Goal: Information Seeking & Learning: Learn about a topic

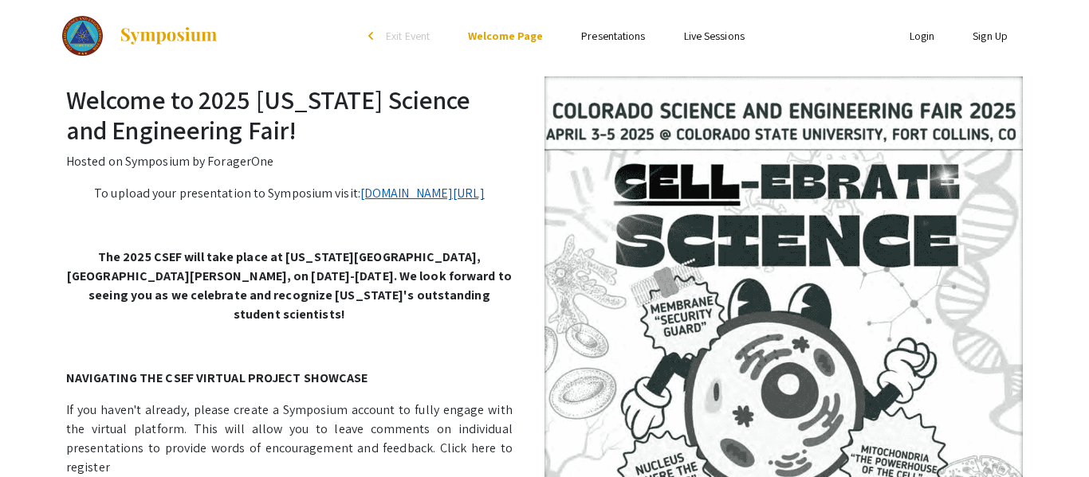
click at [426, 194] on link "[DOMAIN_NAME][URL]" at bounding box center [422, 193] width 124 height 17
click at [622, 37] on link "Presentations" at bounding box center [613, 36] width 64 height 14
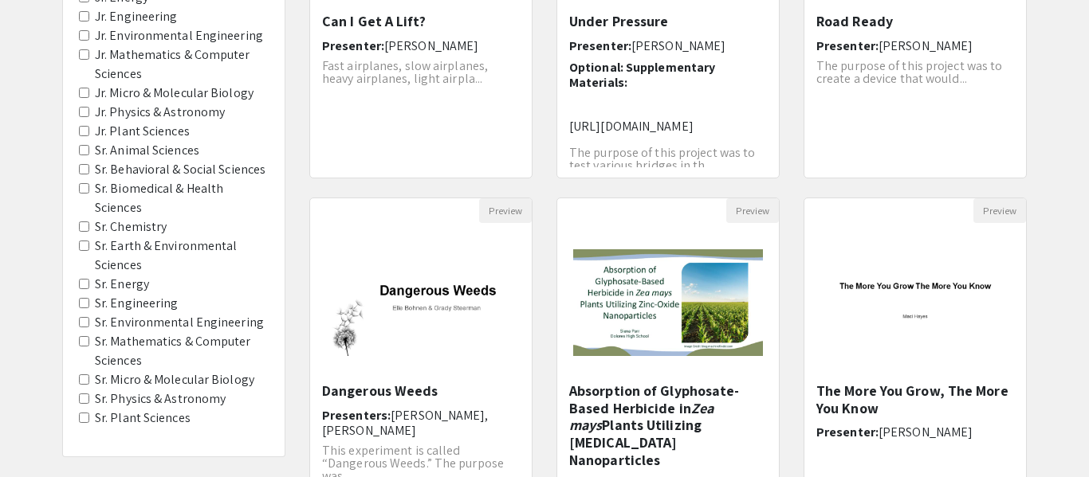
scroll to position [351, 0]
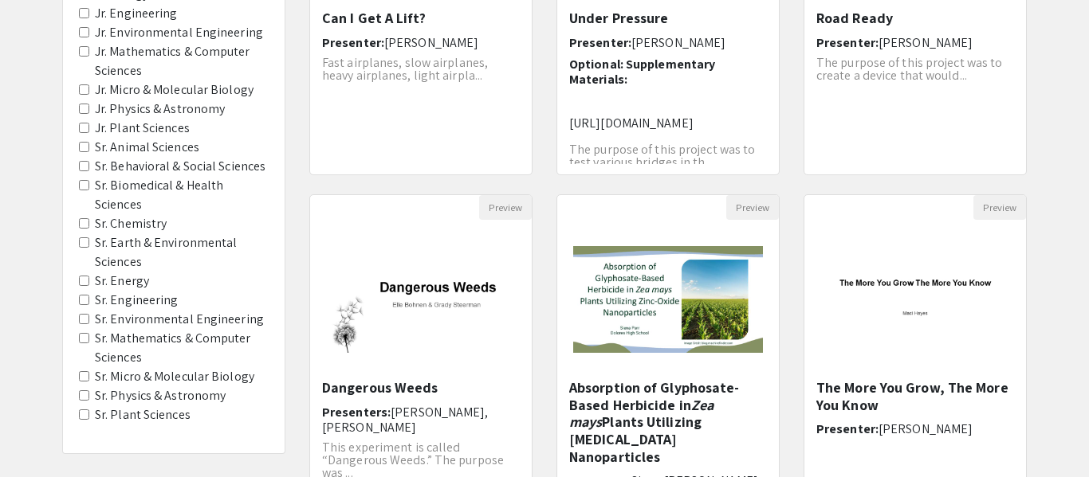
click at [86, 223] on Chemistry "Sr. Chemistry" at bounding box center [84, 223] width 10 height 10
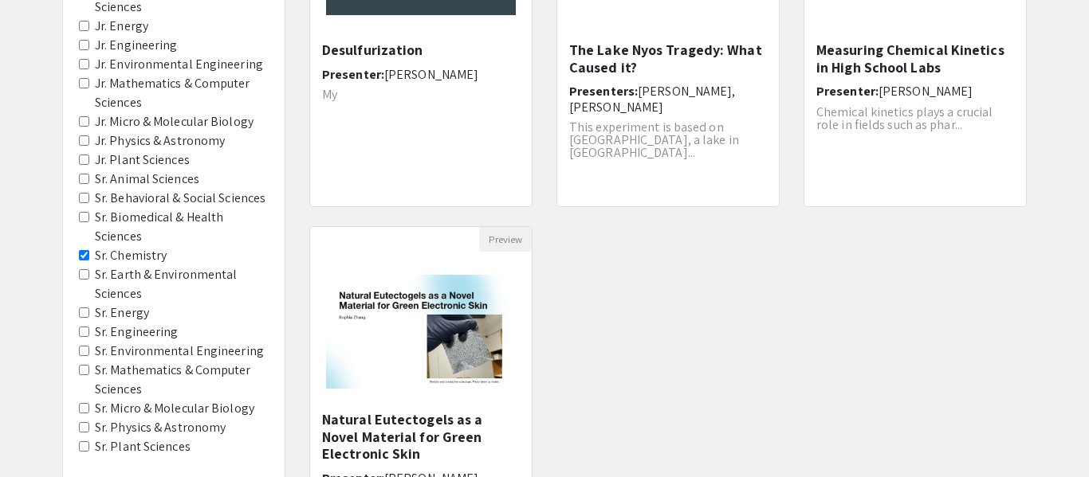
scroll to position [351, 0]
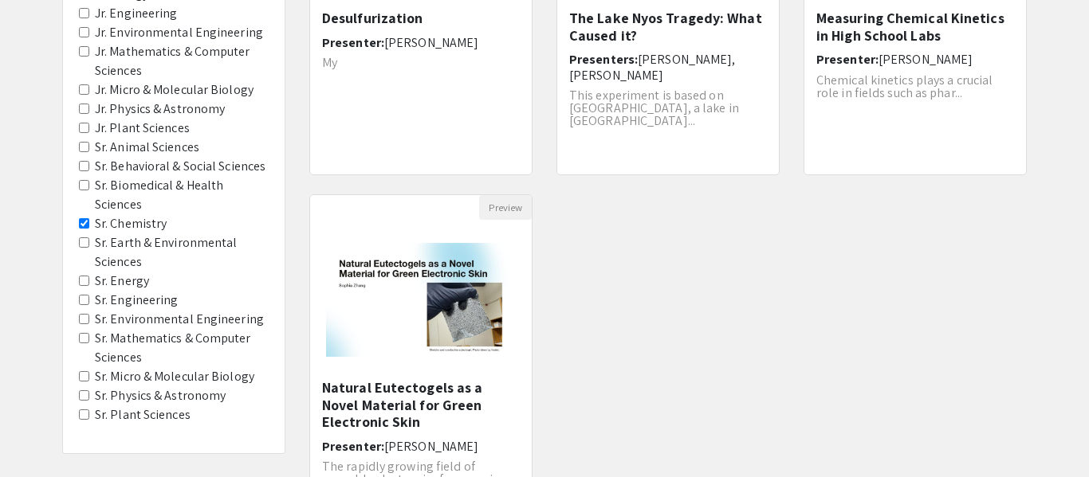
click at [86, 282] on Energy "Sr. Energy" at bounding box center [84, 281] width 10 height 10
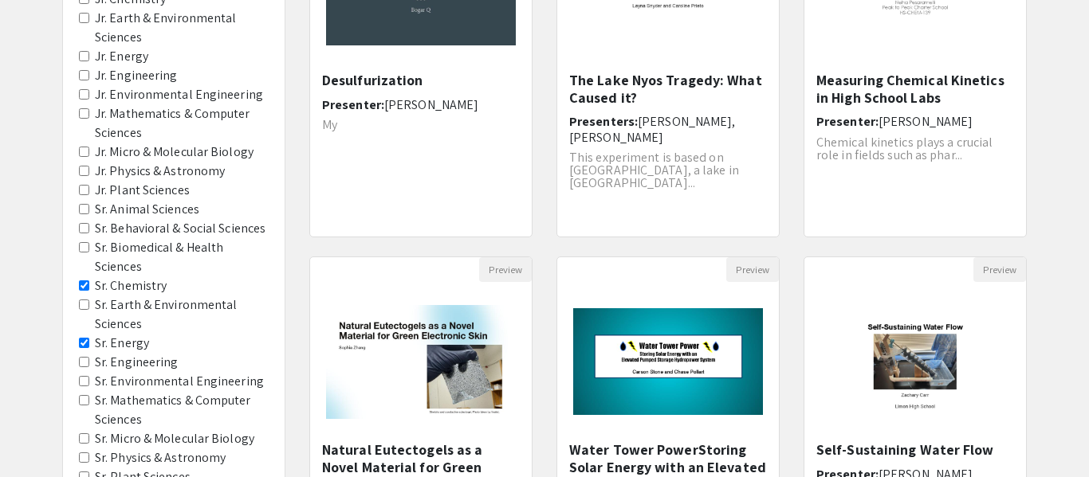
scroll to position [287, 0]
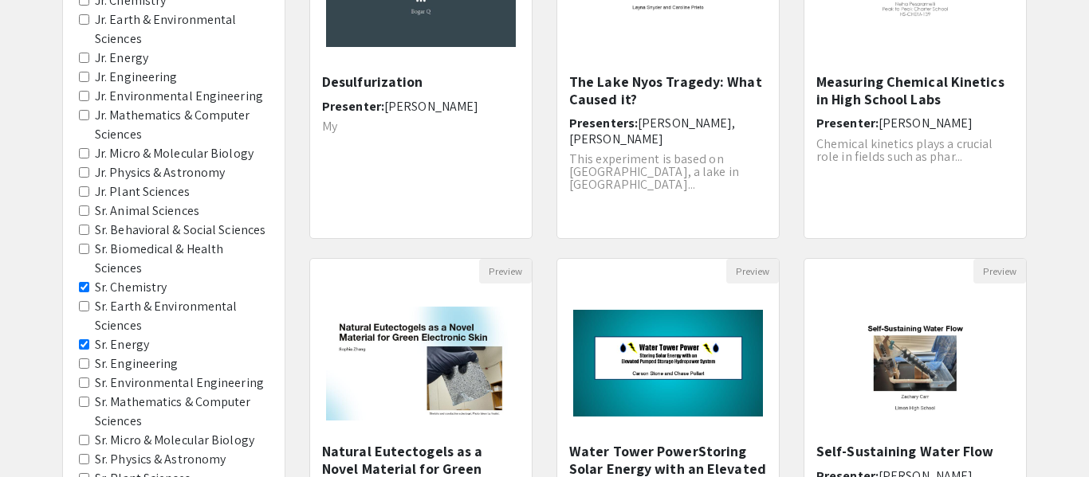
click at [85, 228] on Sciences "Sr. Behavioral & Social Sciences" at bounding box center [84, 230] width 10 height 10
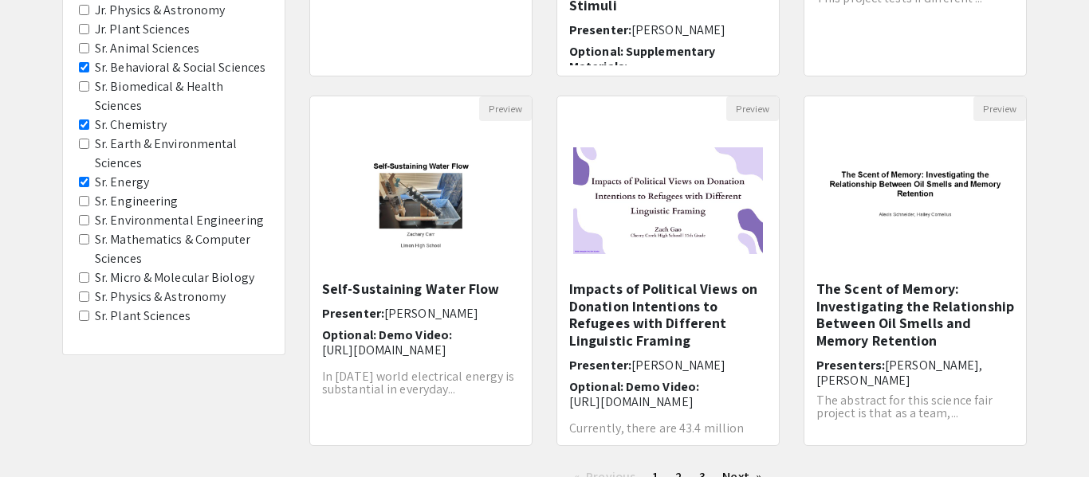
scroll to position [451, 0]
